Goal: Participate in discussion

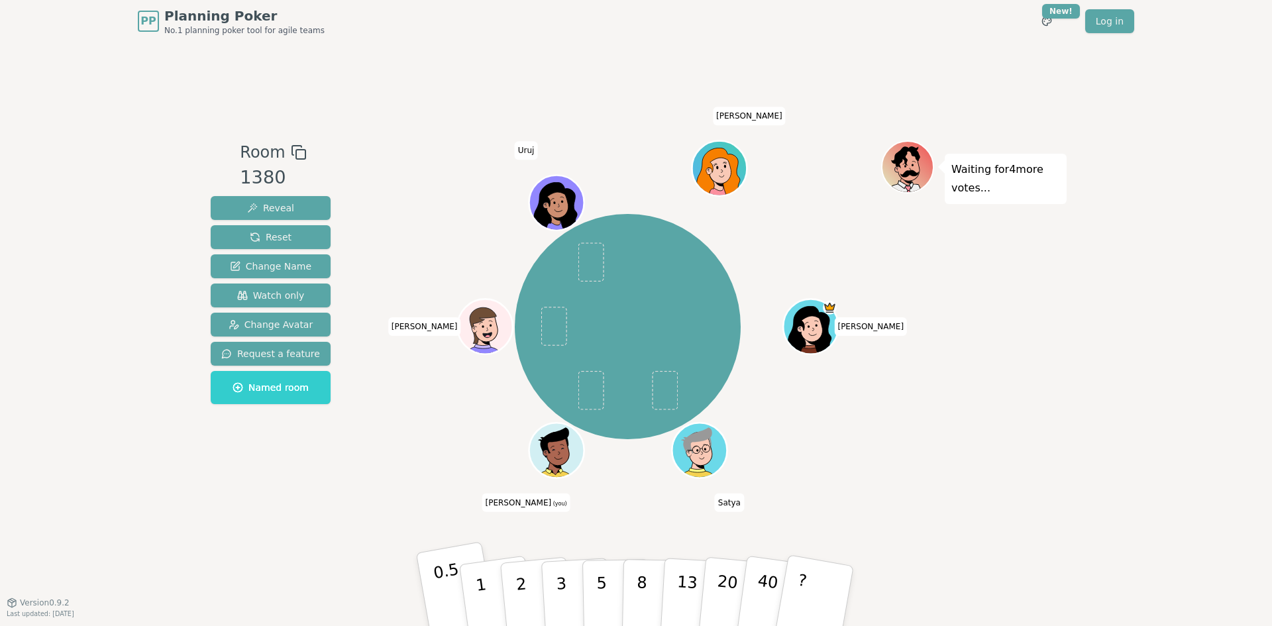
click at [435, 588] on button "0.5" at bounding box center [457, 595] width 83 height 109
click at [480, 586] on p "1" at bounding box center [483, 598] width 20 height 72
click at [443, 593] on p "0.5" at bounding box center [450, 597] width 37 height 75
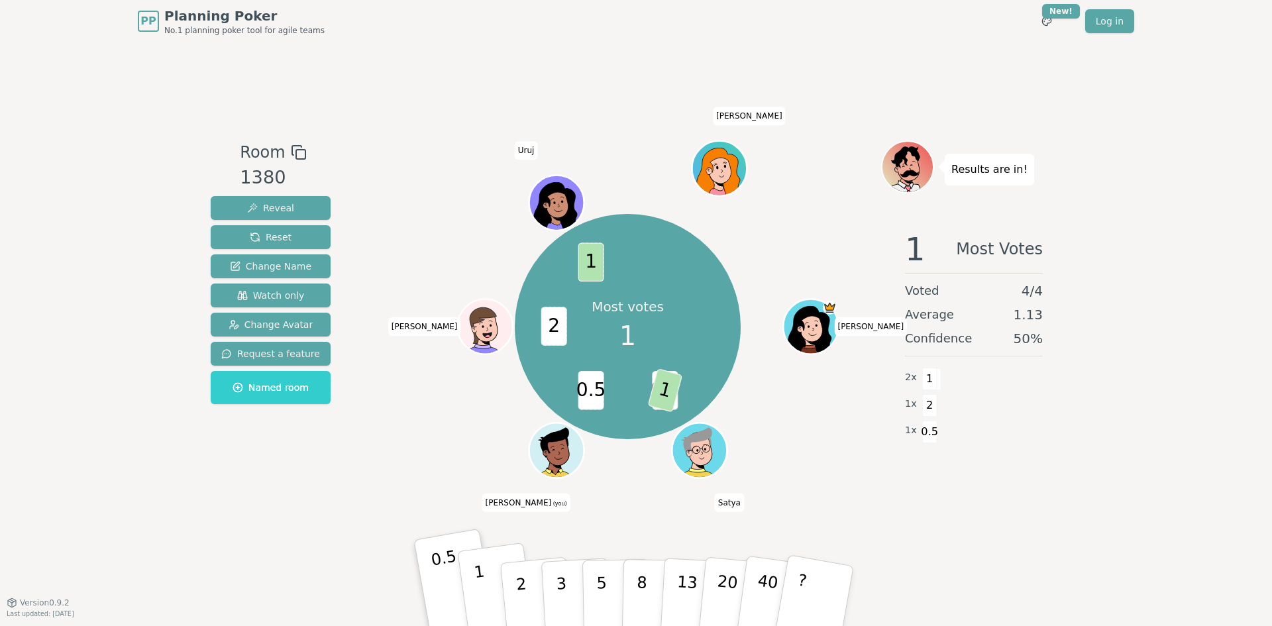
click at [480, 585] on p "1" at bounding box center [483, 598] width 20 height 72
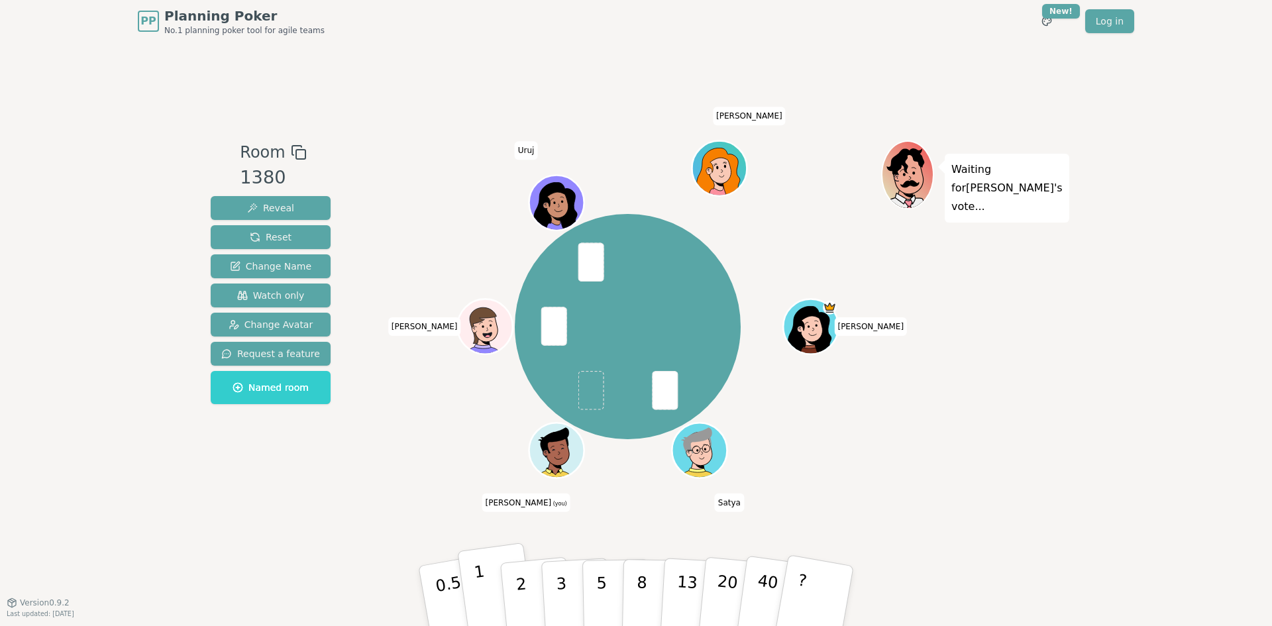
click at [478, 588] on p "1" at bounding box center [483, 598] width 20 height 72
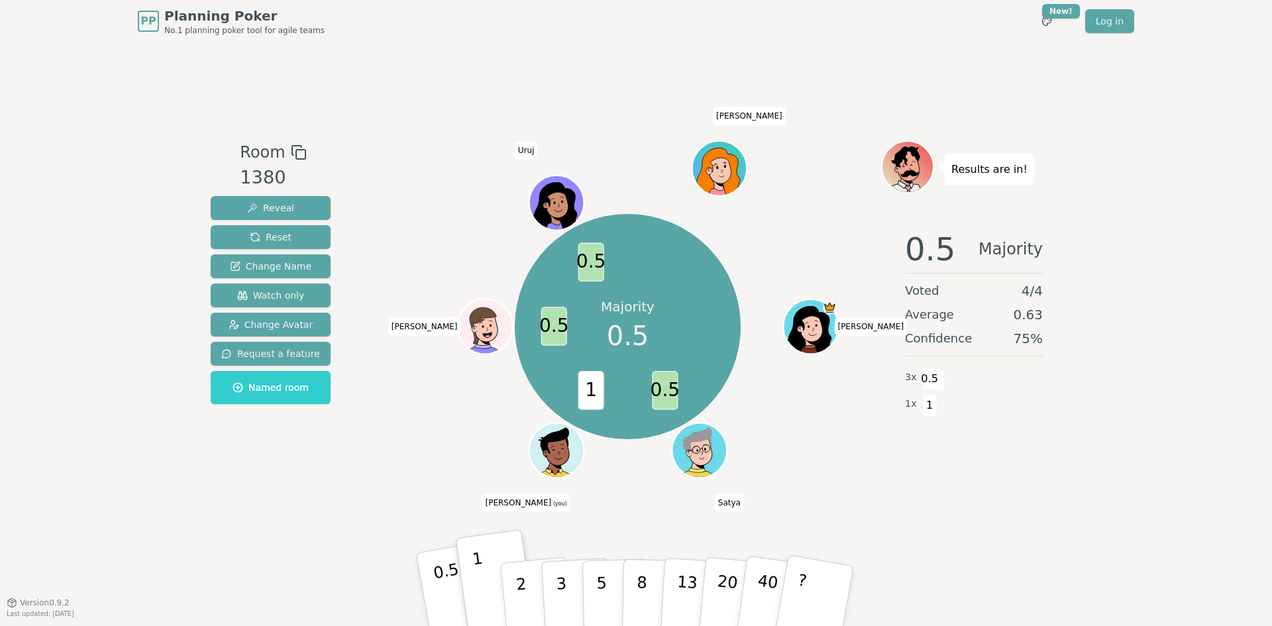
click at [443, 588] on p "0.5" at bounding box center [450, 597] width 37 height 75
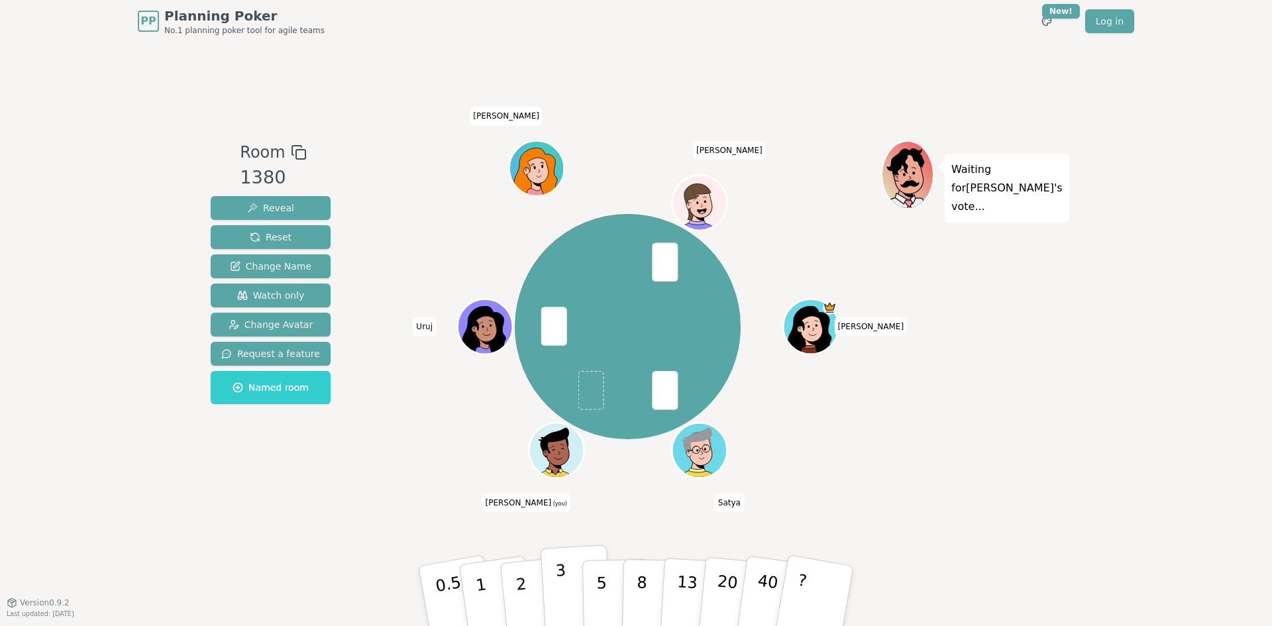
click at [558, 586] on p "3" at bounding box center [562, 597] width 15 height 72
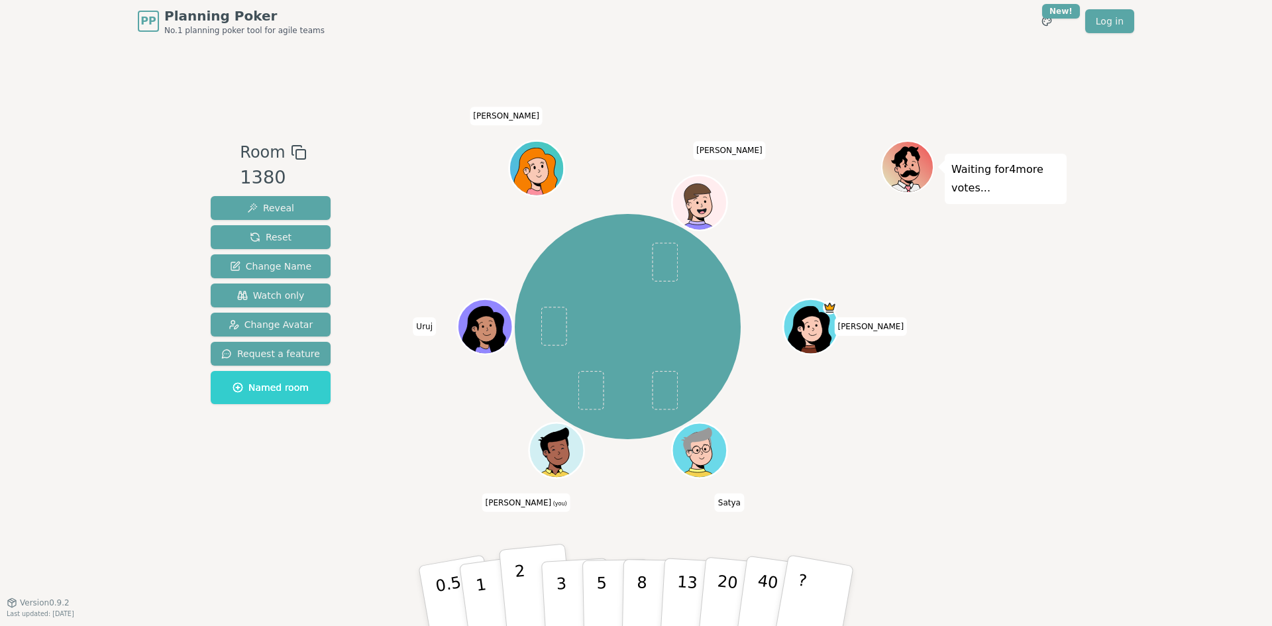
click at [526, 588] on button "2" at bounding box center [537, 596] width 76 height 105
click at [988, 367] on div "Waiting for 3 more votes..." at bounding box center [974, 322] width 186 height 364
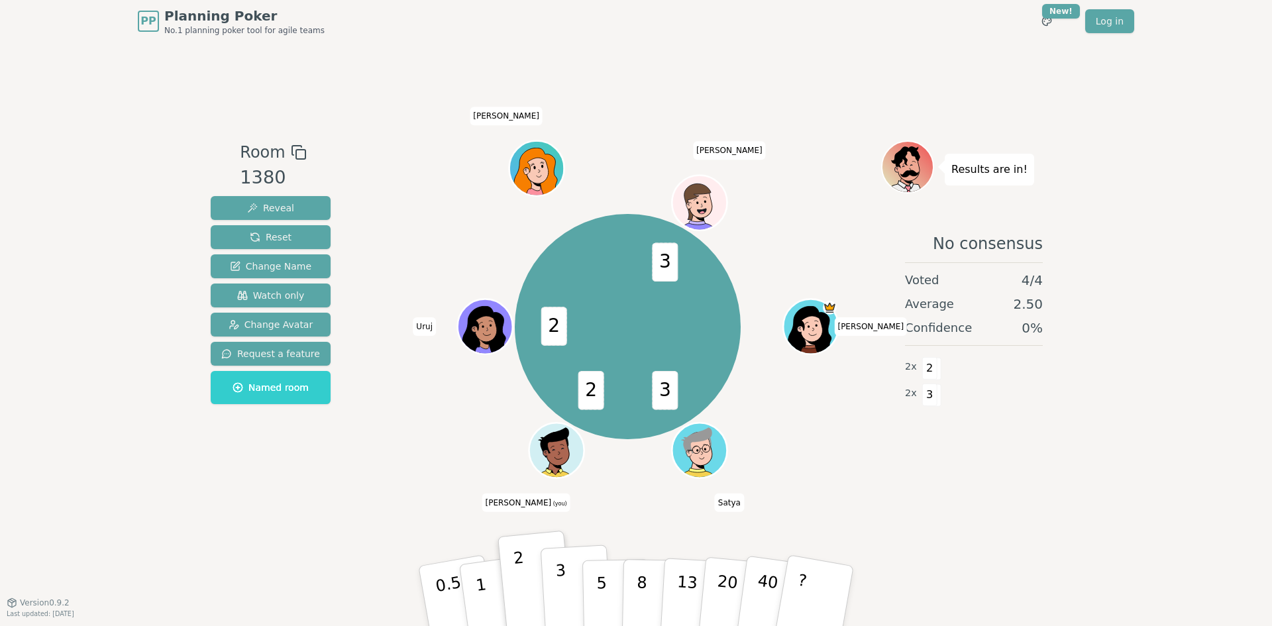
click at [559, 592] on p "3" at bounding box center [562, 597] width 15 height 72
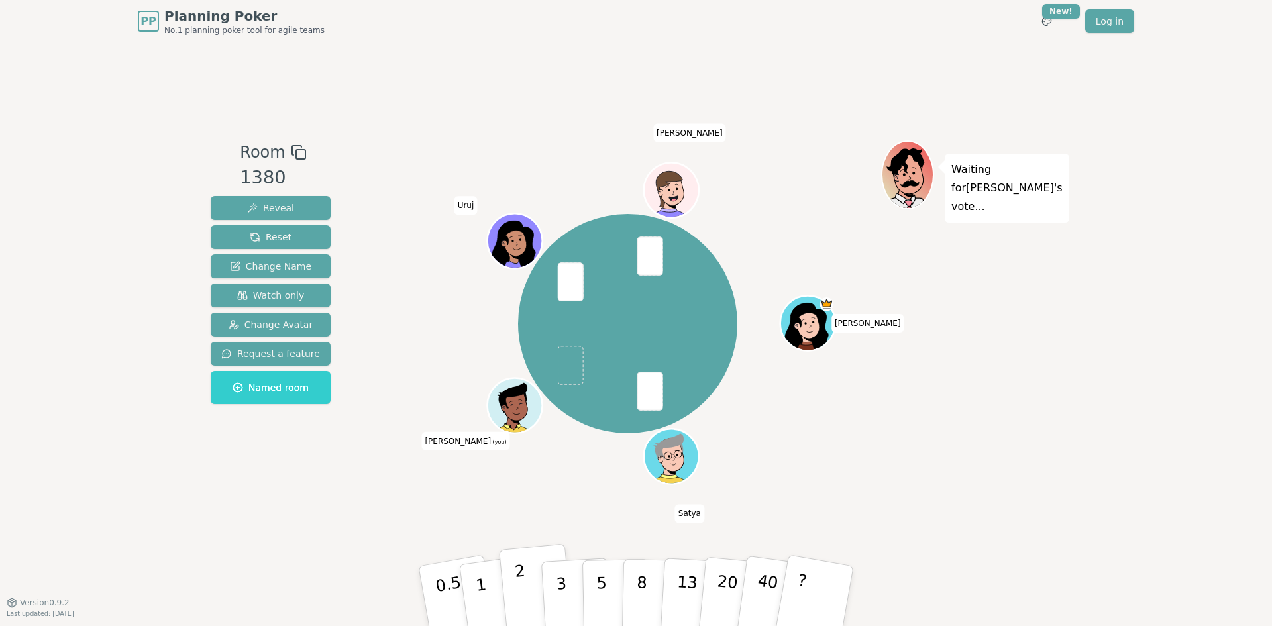
click at [517, 585] on p "2" at bounding box center [522, 598] width 17 height 72
click at [516, 583] on p "2" at bounding box center [522, 598] width 17 height 72
click at [517, 583] on p "2" at bounding box center [522, 598] width 17 height 72
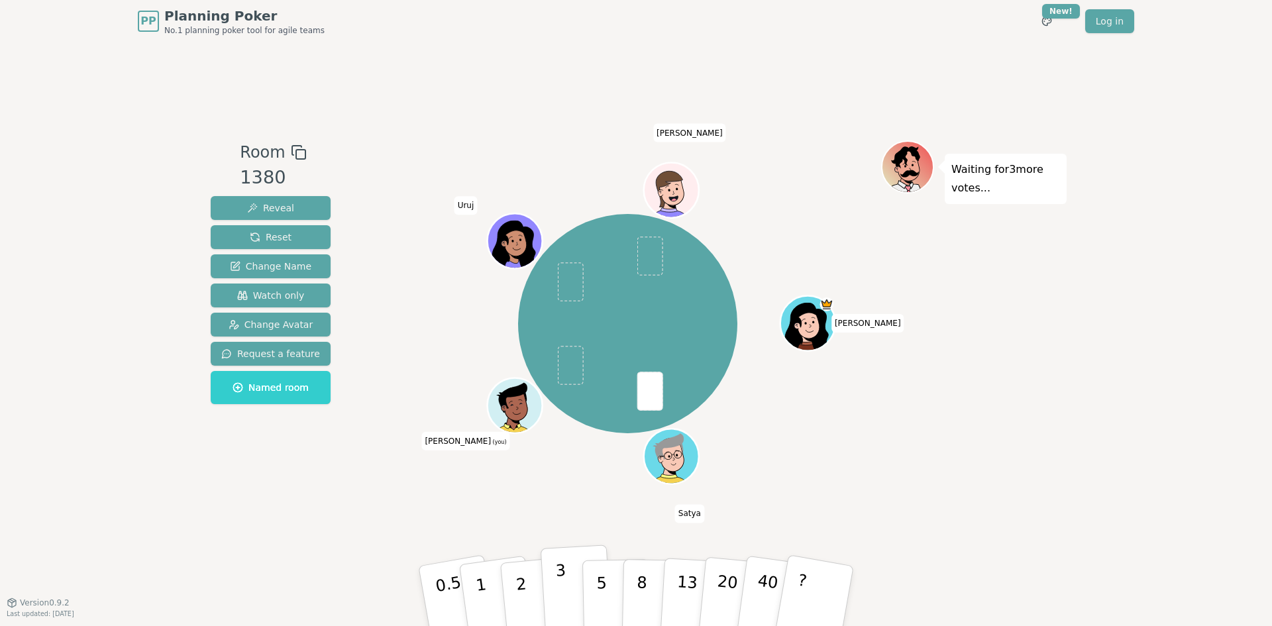
click at [560, 586] on p "3" at bounding box center [562, 597] width 15 height 72
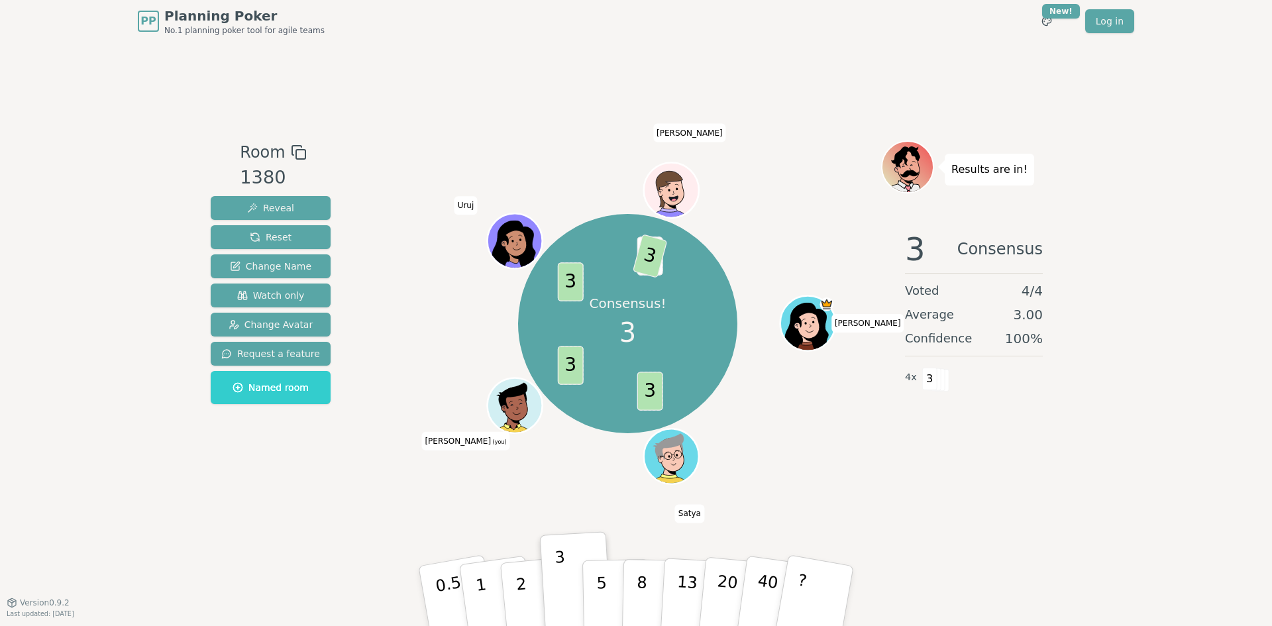
click at [1186, 344] on div "PP Planning Poker No.1 planning poker tool for agile teams Toggle theme New! Lo…" at bounding box center [636, 313] width 1272 height 626
